Goal: Information Seeking & Learning: Learn about a topic

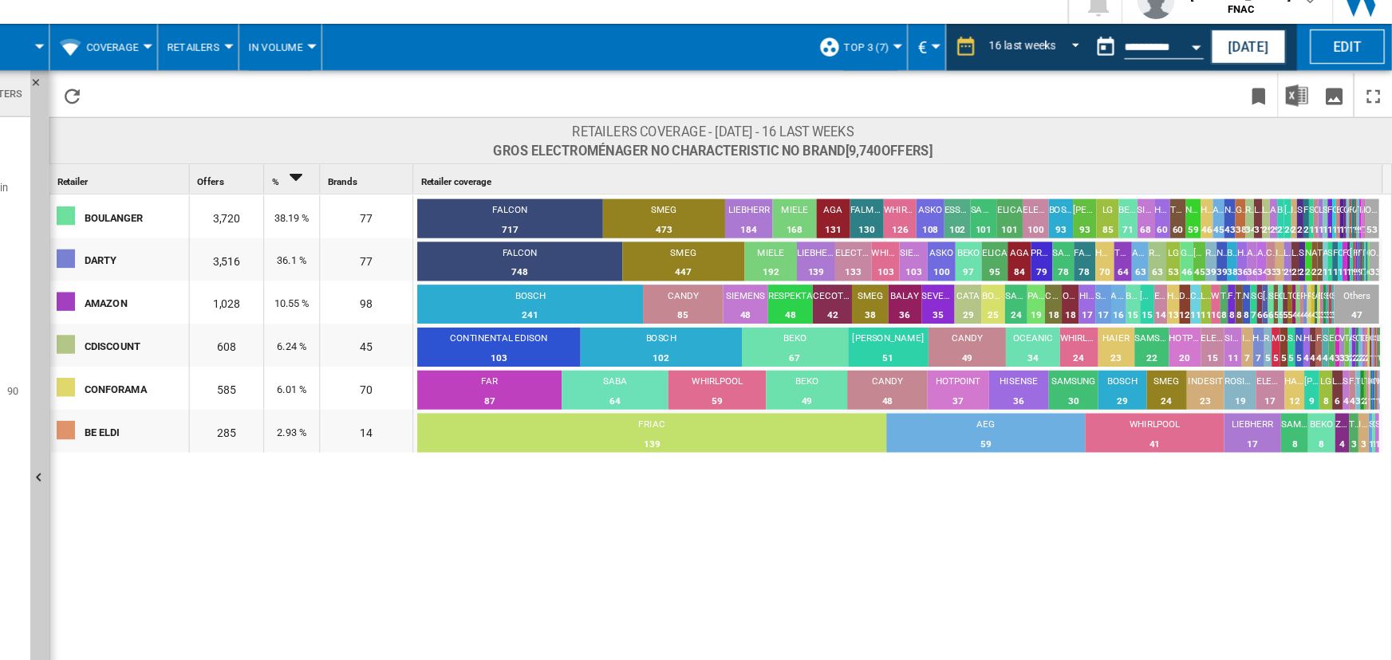
click at [440, 65] on button "In volume" at bounding box center [441, 60] width 54 height 40
click at [313, 51] on md-backdrop at bounding box center [696, 330] width 1392 height 660
click at [313, 51] on button "Coverage" at bounding box center [301, 60] width 53 height 40
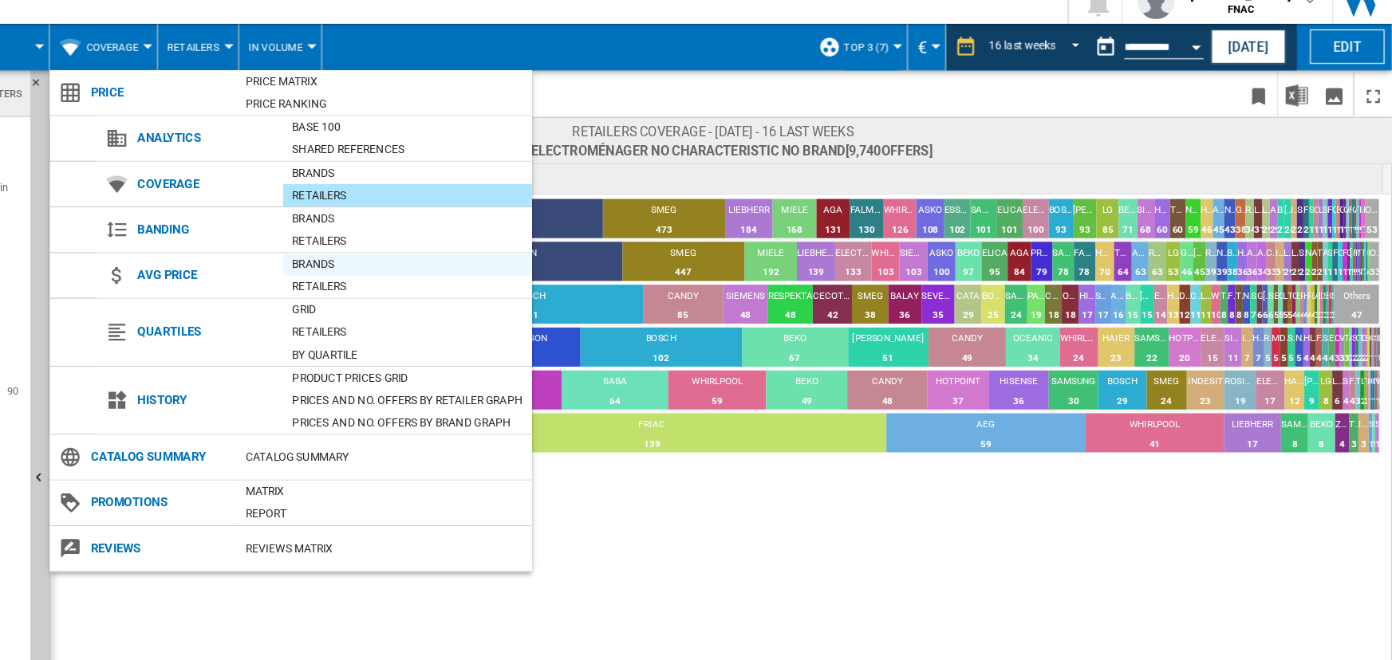
click at [500, 246] on div "Brands" at bounding box center [549, 246] width 213 height 16
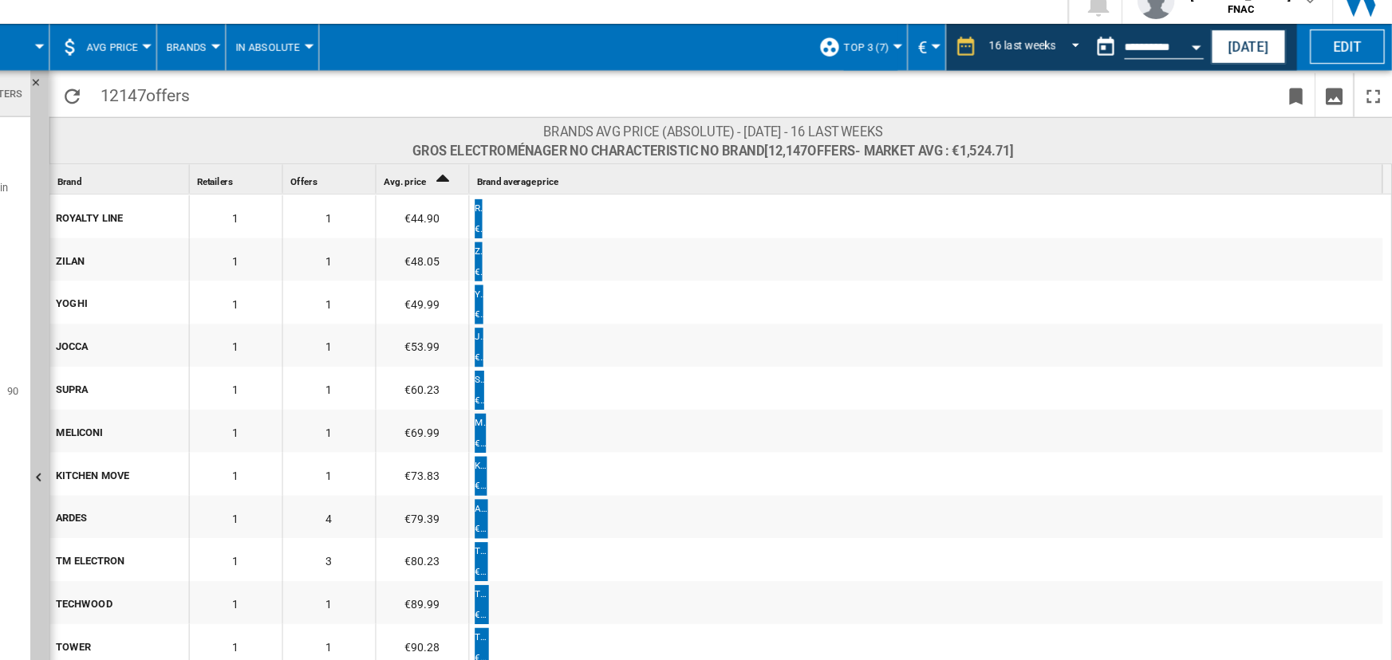
click at [474, 167] on div "Offers 1" at bounding box center [485, 172] width 76 height 25
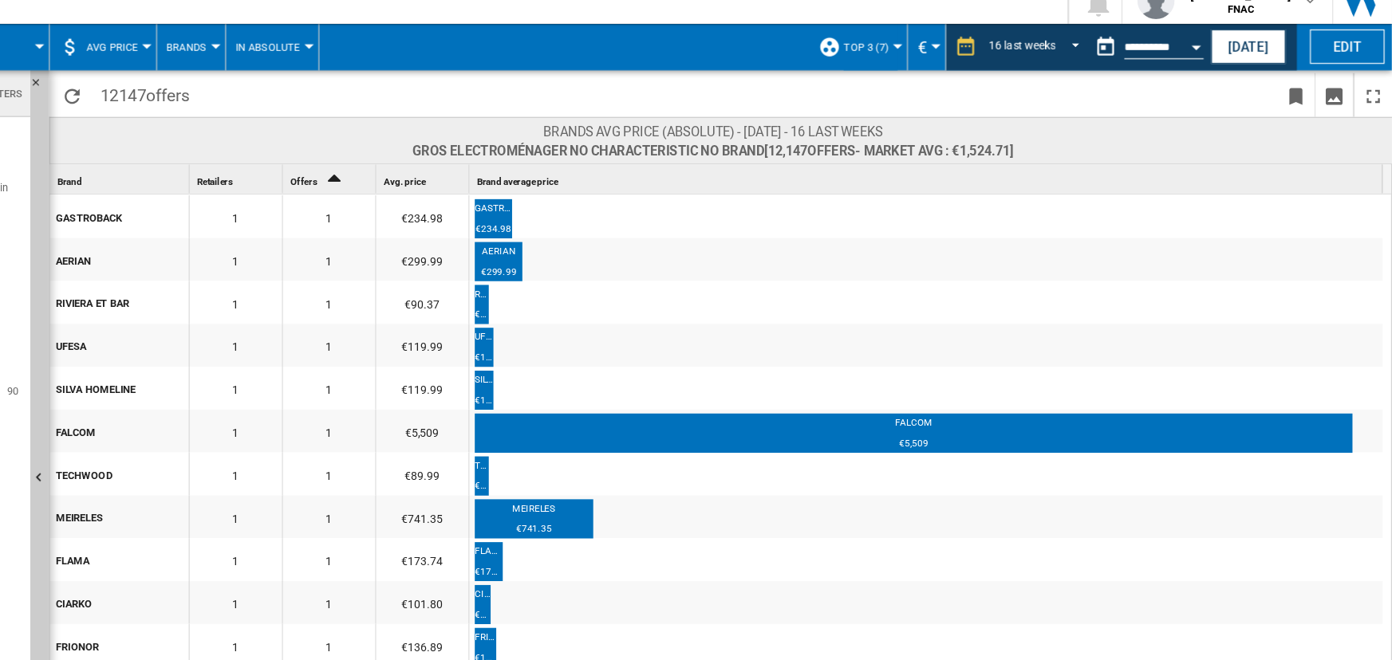
click at [474, 167] on icon "Sort Ascending" at bounding box center [487, 171] width 27 height 22
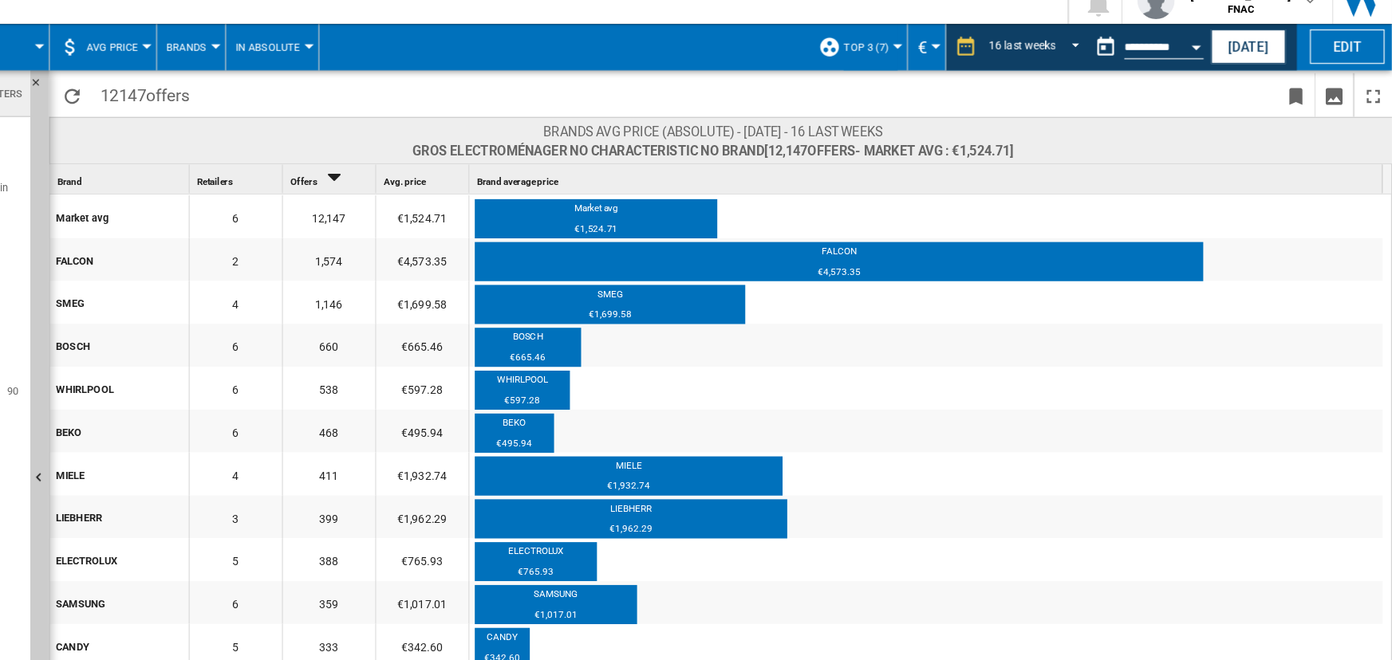
drag, startPoint x: 243, startPoint y: 227, endPoint x: 503, endPoint y: 463, distance: 351.2
drag, startPoint x: 503, startPoint y: 463, endPoint x: 304, endPoint y: 321, distance: 244.8
click at [1340, 101] on ng-md-icon "Download as image" at bounding box center [1342, 102] width 19 height 19
